Goal: Task Accomplishment & Management: Use online tool/utility

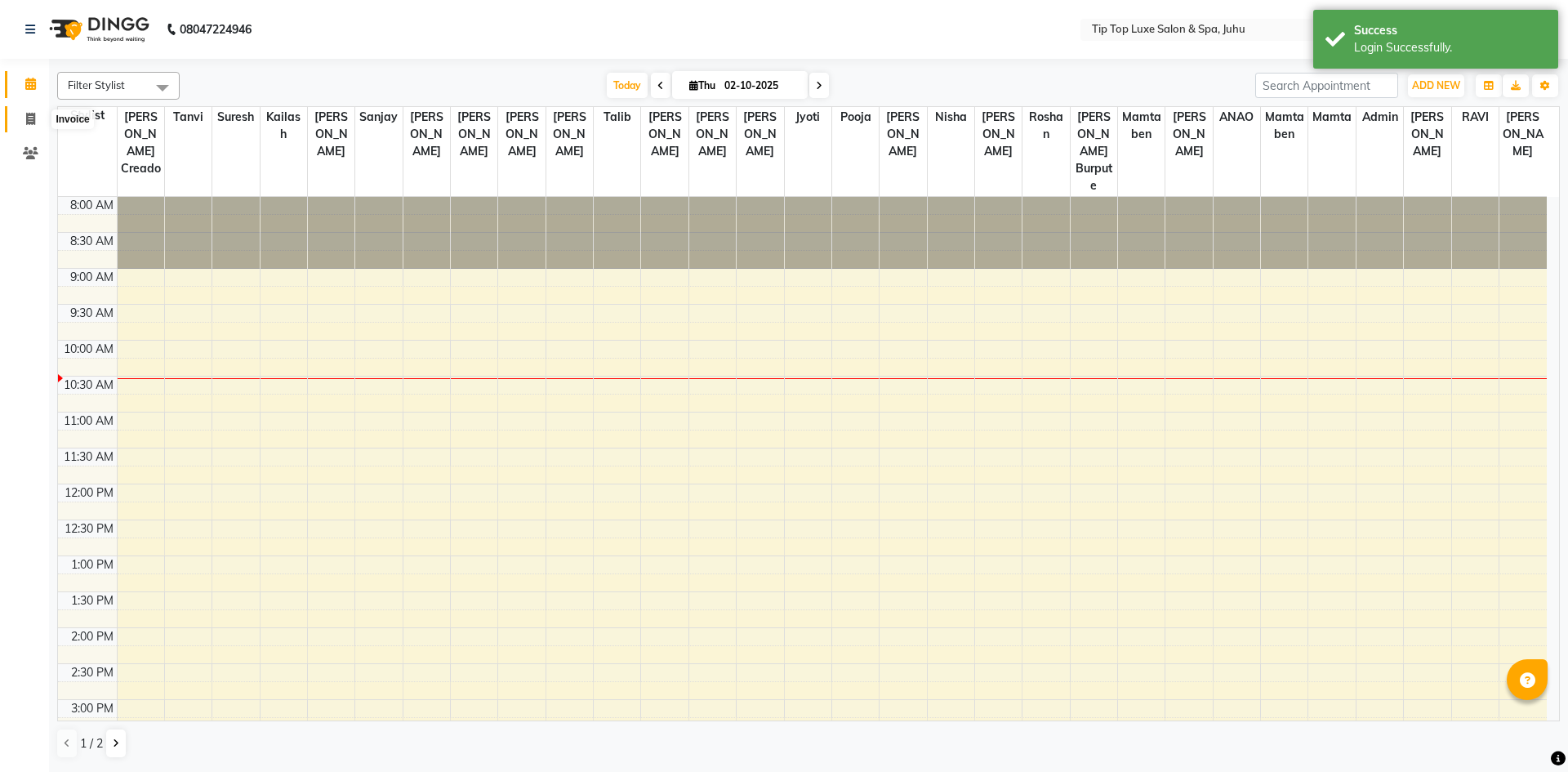
click at [30, 121] on icon at bounding box center [30, 118] width 9 height 12
select select "8298"
select select "service"
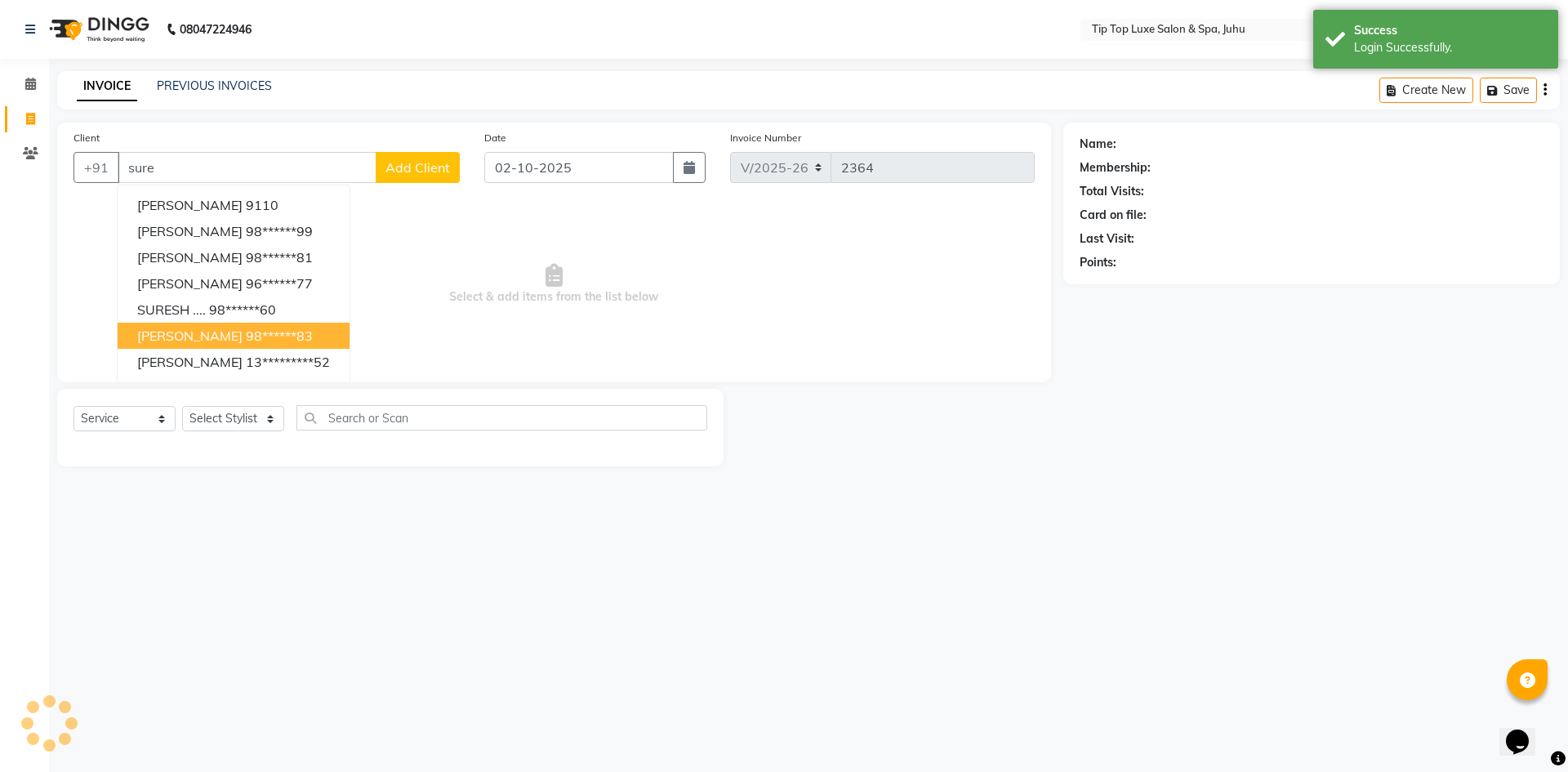
click at [261, 331] on ngb-highlight "98******83" at bounding box center [280, 336] width 67 height 16
type input "98******83"
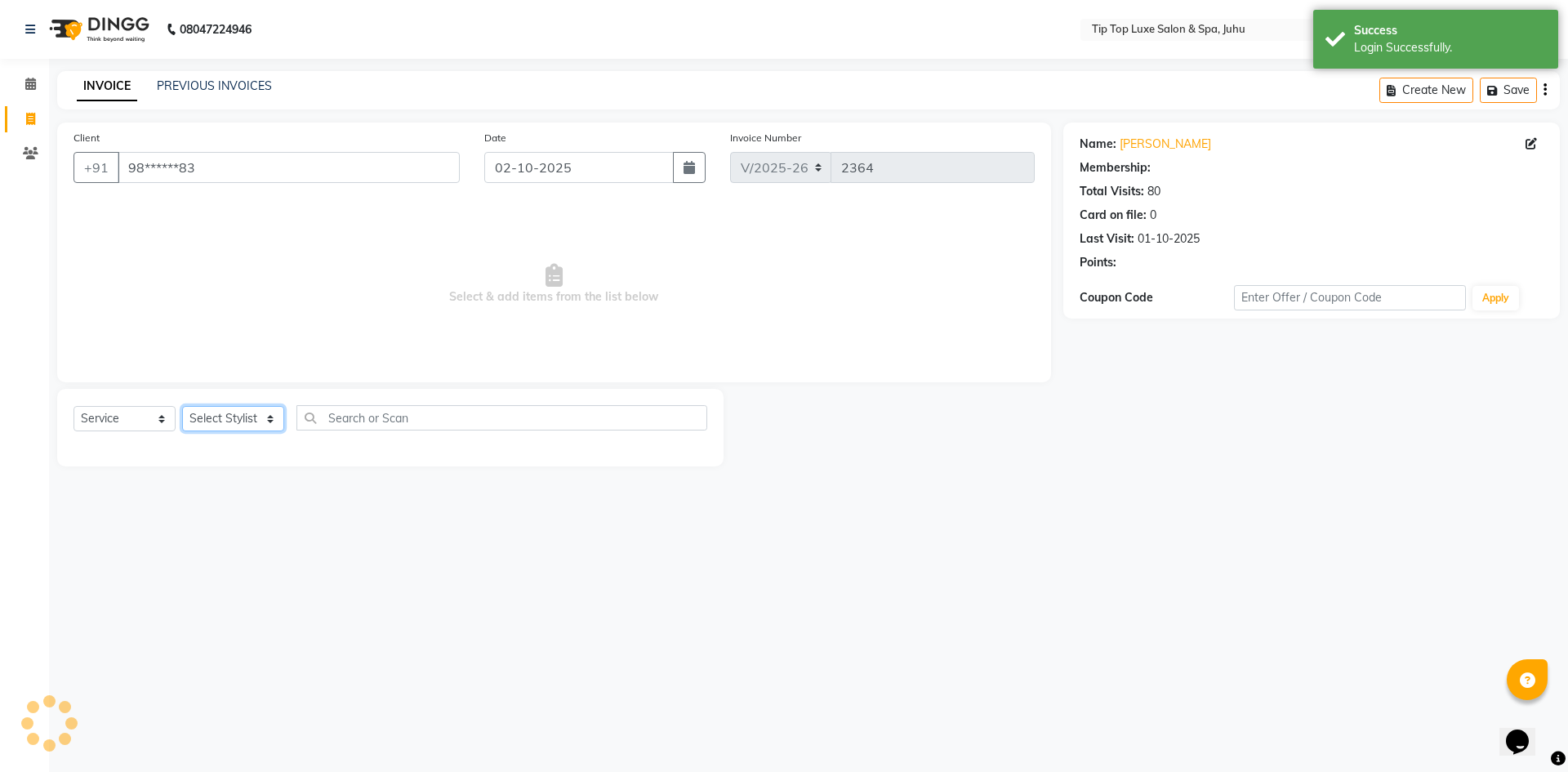
click at [256, 420] on select "Select Stylist" at bounding box center [233, 418] width 102 height 25
select select "82313"
click at [183, 406] on select "Select Stylist [PERSON_NAME] admin [PERSON_NAME] creado ANAO [PERSON_NAME] Jyot…" at bounding box center [235, 418] width 107 height 25
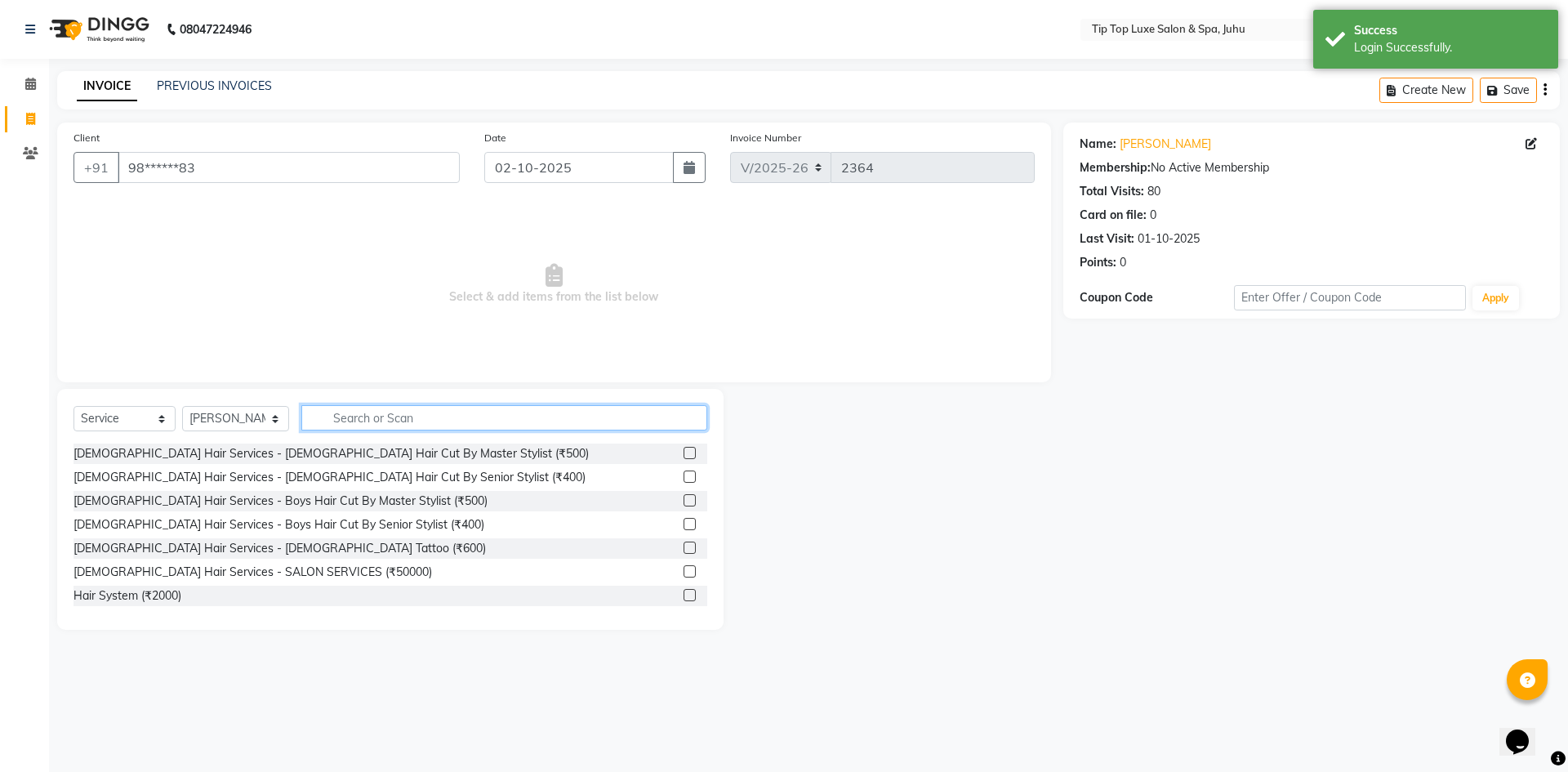
click at [351, 422] on input "text" at bounding box center [504, 417] width 406 height 25
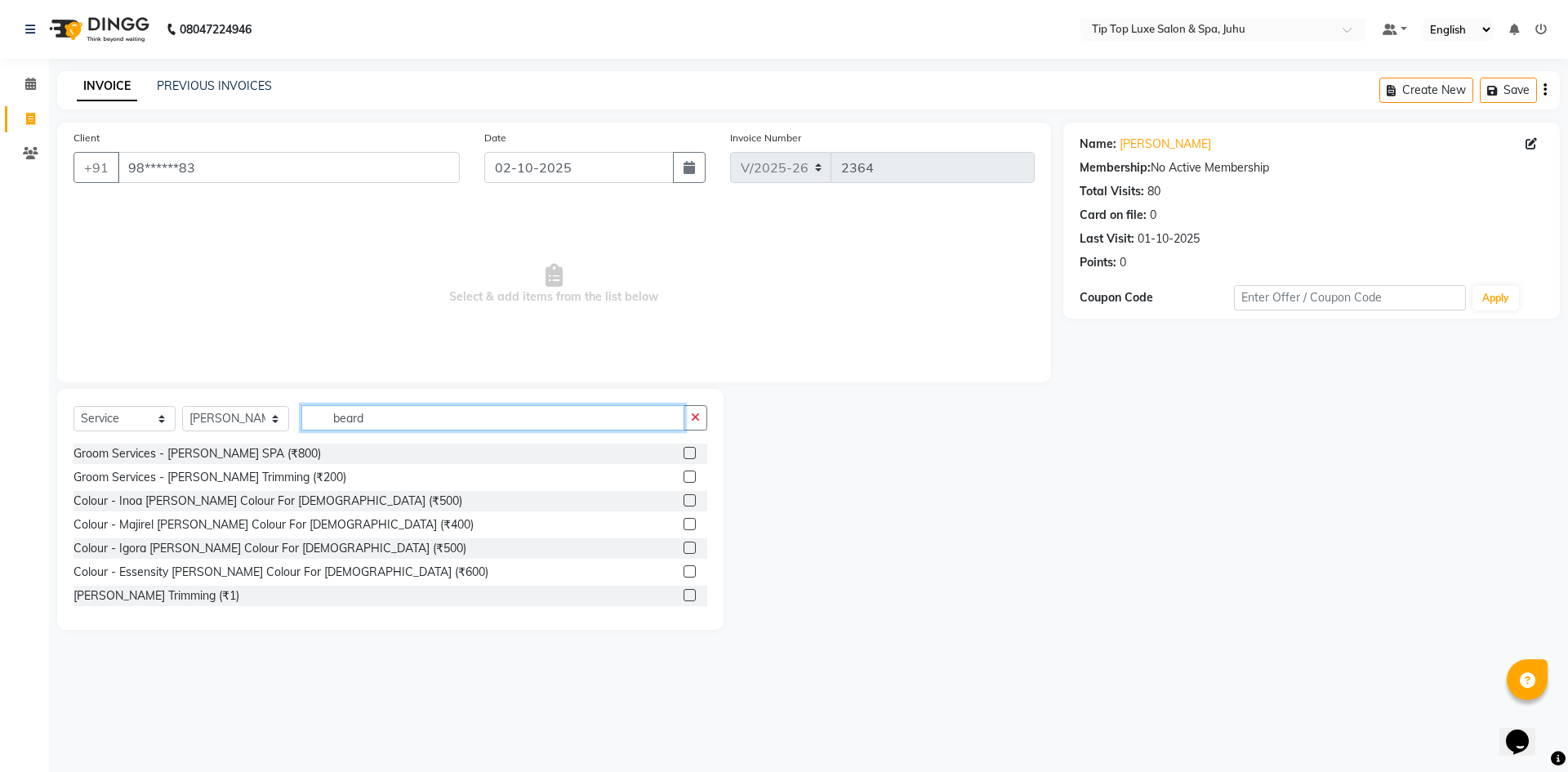
type input "beard"
click at [683, 476] on label at bounding box center [689, 476] width 12 height 12
click at [683, 476] on input "checkbox" at bounding box center [688, 477] width 11 height 11
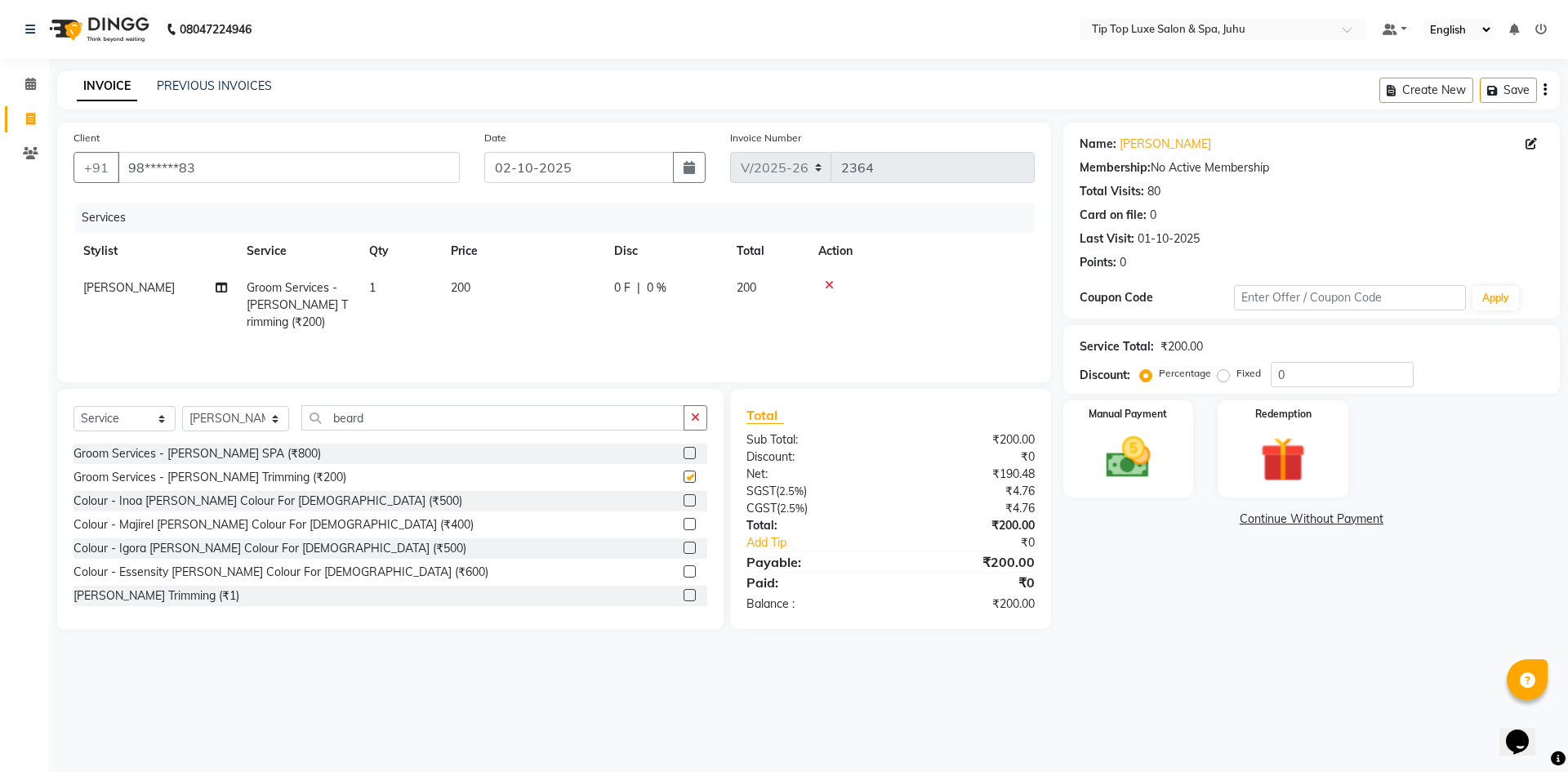
checkbox input "false"
click at [696, 411] on button "button" at bounding box center [695, 417] width 24 height 25
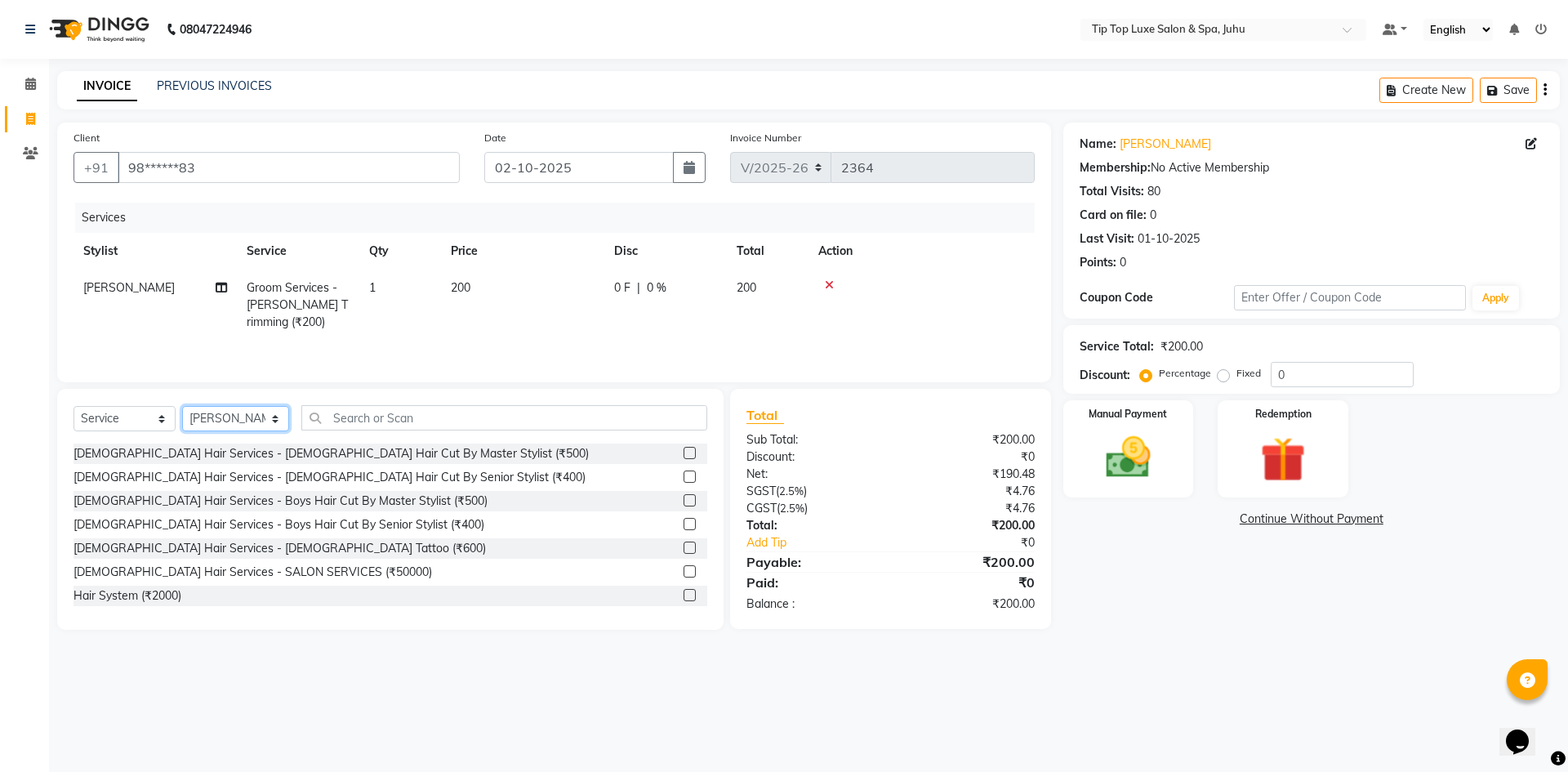
drag, startPoint x: 263, startPoint y: 426, endPoint x: 269, endPoint y: 416, distance: 11.7
click at [263, 426] on select "Select Stylist [PERSON_NAME] admin [PERSON_NAME] creado ANAO [PERSON_NAME] Jyot…" at bounding box center [235, 418] width 107 height 25
select select "82307"
click at [183, 406] on select "Select Stylist [PERSON_NAME] admin [PERSON_NAME] creado ANAO [PERSON_NAME] Jyot…" at bounding box center [235, 418] width 107 height 25
click at [683, 448] on label at bounding box center [689, 453] width 12 height 12
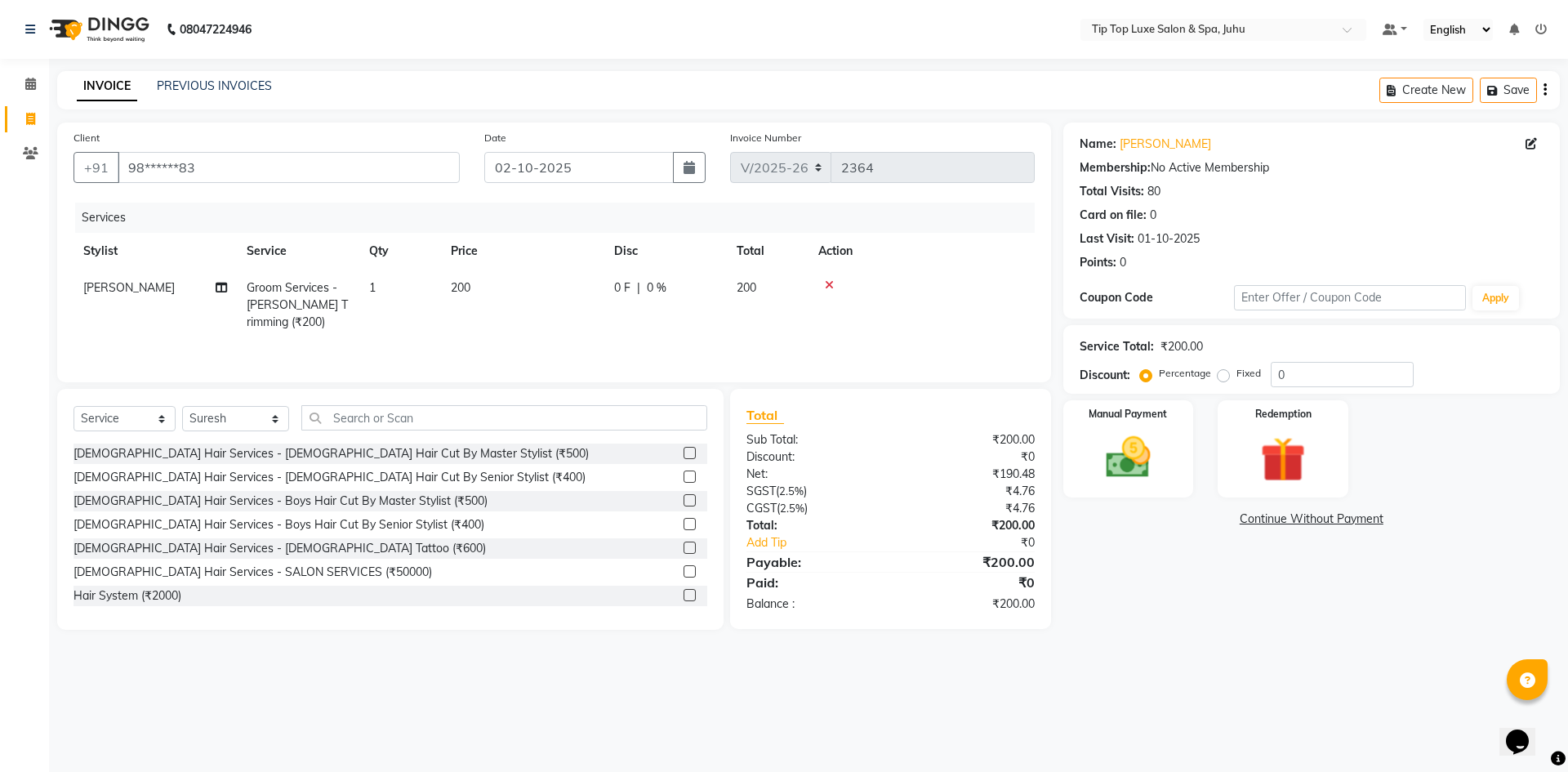
click at [683, 449] on input "checkbox" at bounding box center [688, 454] width 11 height 11
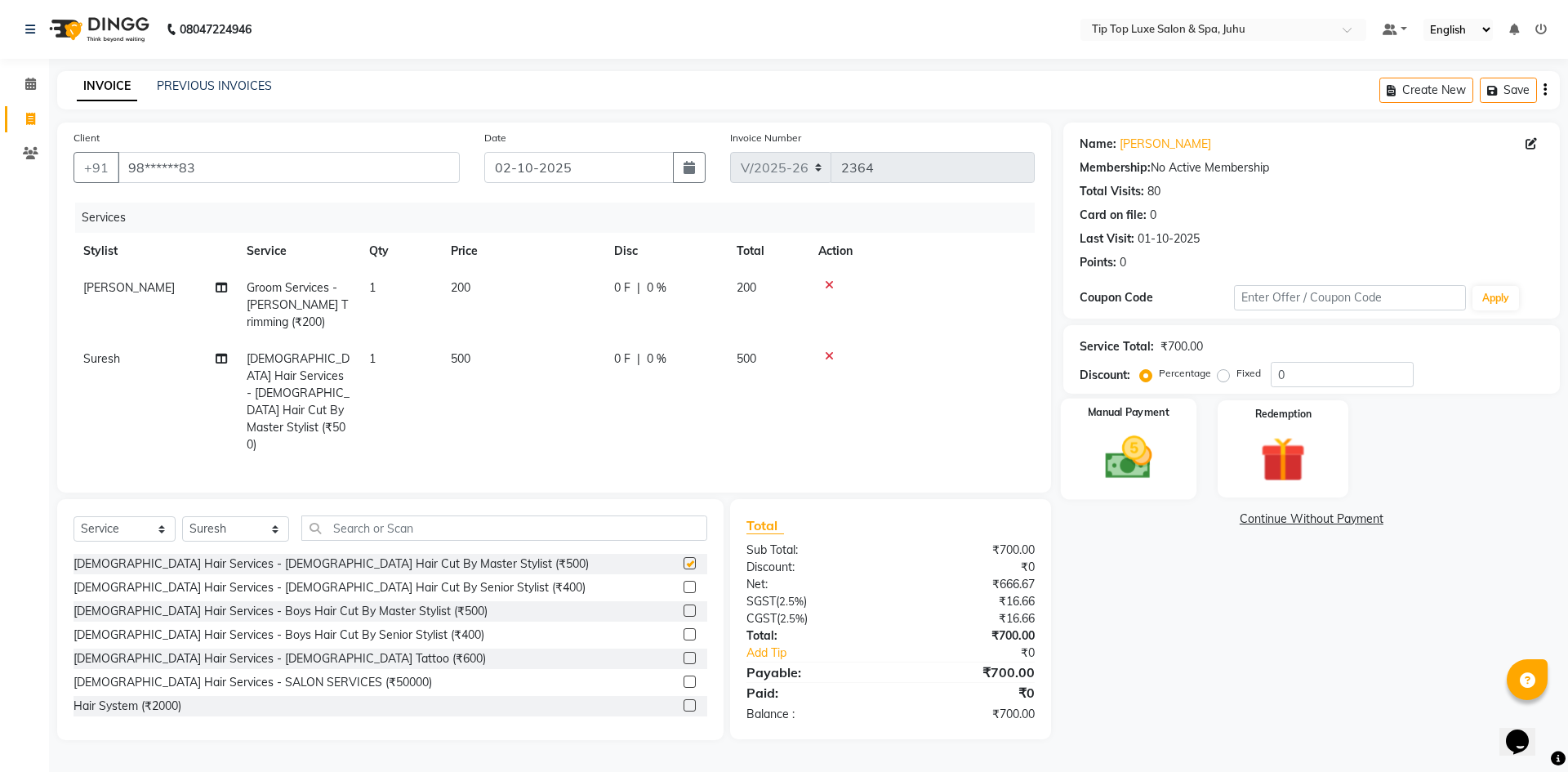
checkbox input "false"
click at [1106, 477] on img at bounding box center [1127, 458] width 76 height 54
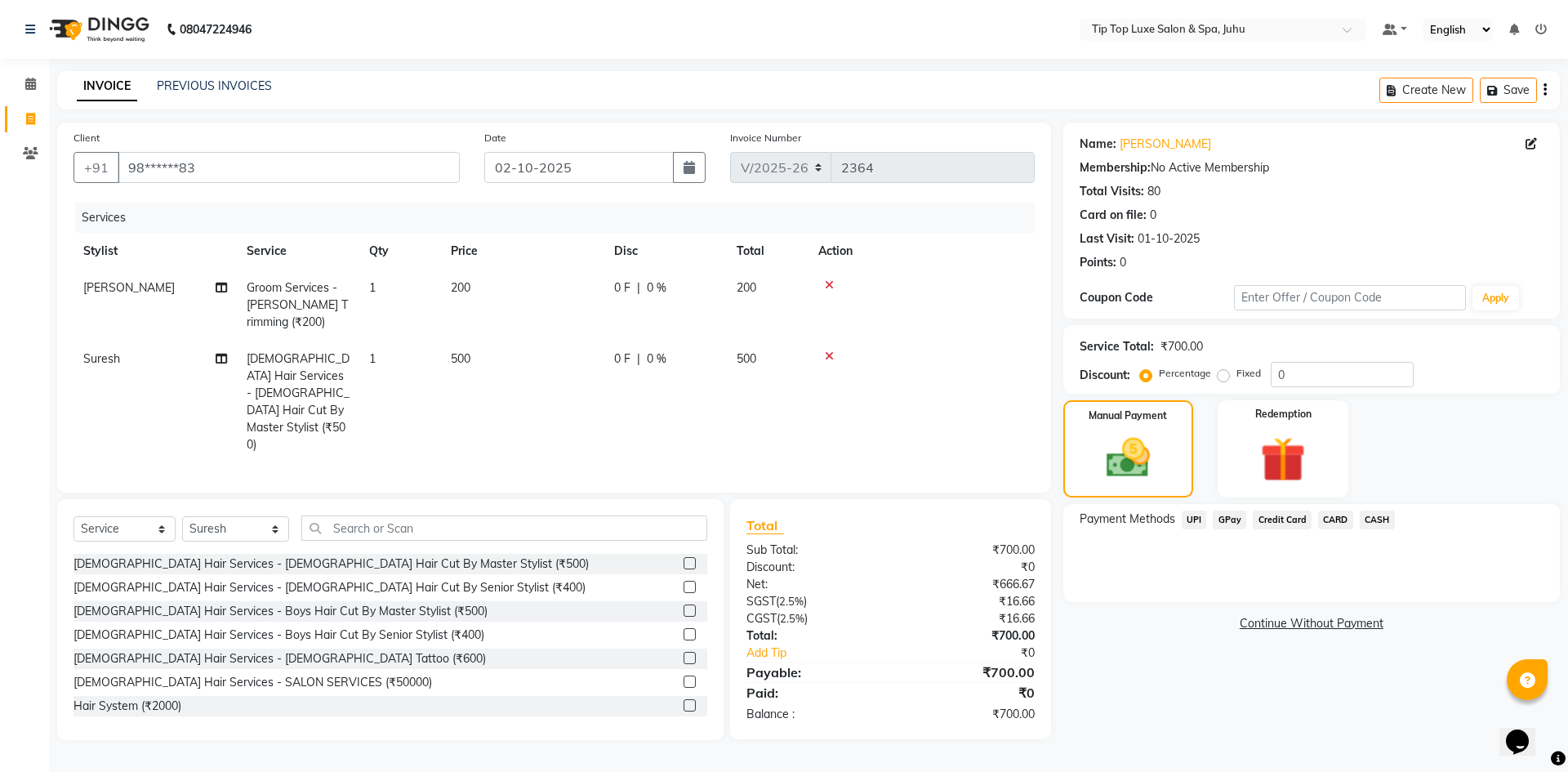
click at [1188, 519] on span "UPI" at bounding box center [1194, 520] width 25 height 19
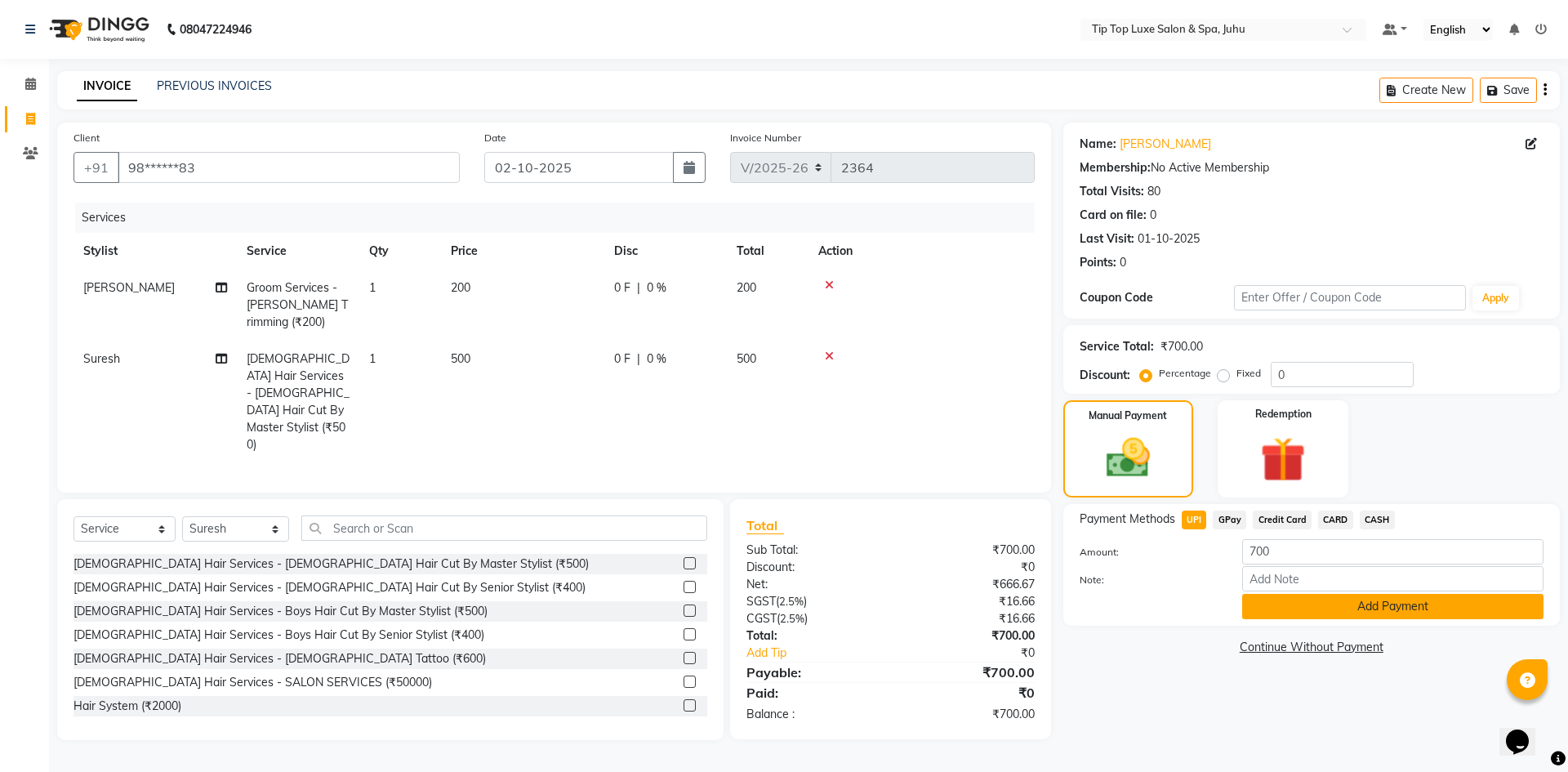
click at [1294, 602] on button "Add Payment" at bounding box center [1393, 607] width 302 height 25
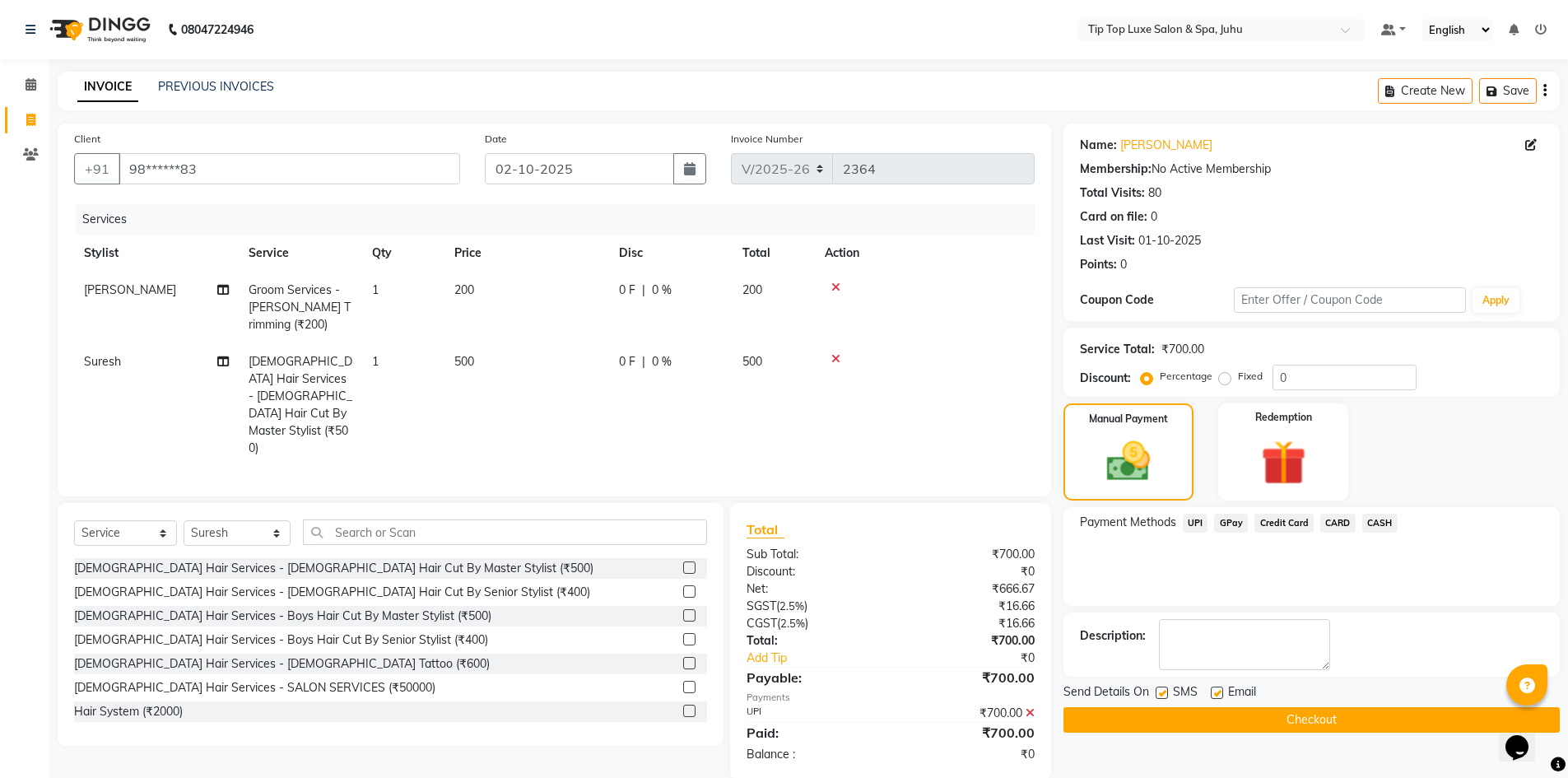
click at [1280, 727] on button "Checkout" at bounding box center [1311, 720] width 496 height 25
